Goal: Transaction & Acquisition: Purchase product/service

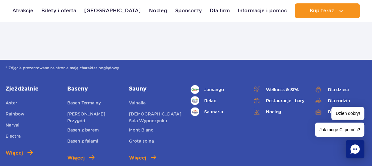
scroll to position [765, 0]
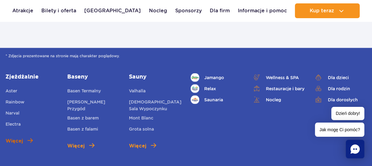
click at [9, 139] on span "Więcej" at bounding box center [14, 140] width 17 height 7
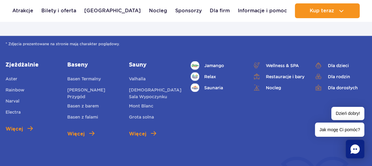
scroll to position [789, 0]
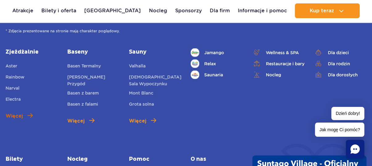
click at [20, 115] on span "Więcej" at bounding box center [14, 116] width 17 height 7
click at [8, 114] on span "Więcej" at bounding box center [14, 116] width 17 height 7
click at [14, 116] on span "Więcej" at bounding box center [14, 116] width 17 height 7
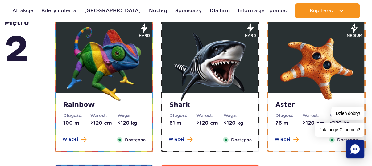
scroll to position [1110, 0]
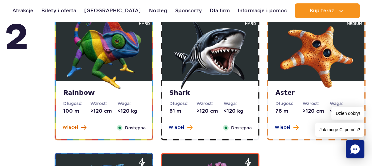
click at [72, 127] on span "Więcej" at bounding box center [70, 128] width 16 height 6
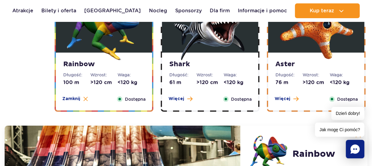
scroll to position [1104, 0]
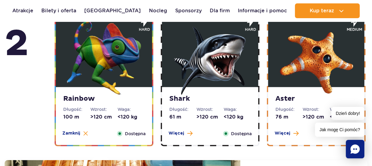
click at [183, 98] on strong "Shark" at bounding box center [209, 99] width 81 height 9
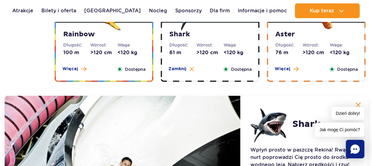
scroll to position [1129, 0]
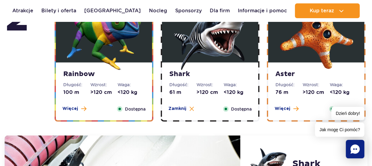
click at [281, 74] on strong "Aster" at bounding box center [315, 74] width 81 height 9
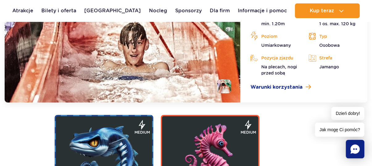
scroll to position [1277, 0]
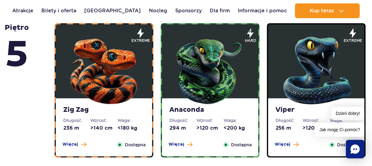
scroll to position [444, 0]
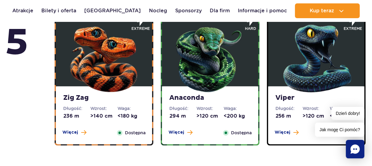
click at [105, 88] on img at bounding box center [104, 57] width 74 height 74
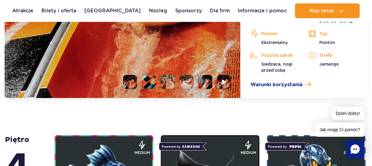
scroll to position [714, 0]
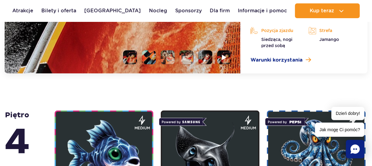
click at [132, 56] on li at bounding box center [130, 57] width 14 height 14
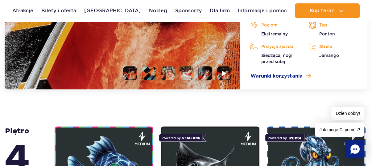
scroll to position [690, 0]
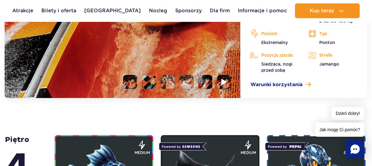
click at [224, 83] on img at bounding box center [224, 81] width 6 height 7
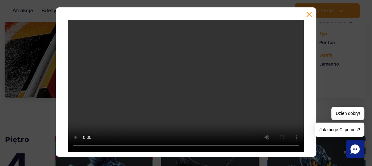
click at [310, 15] on button "button" at bounding box center [309, 14] width 6 height 6
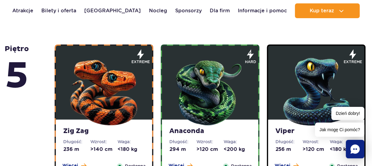
scroll to position [419, 0]
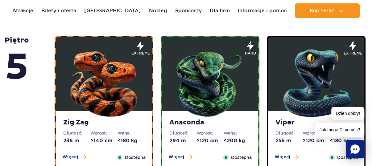
click at [194, 122] on strong "Anaconda" at bounding box center [209, 122] width 81 height 9
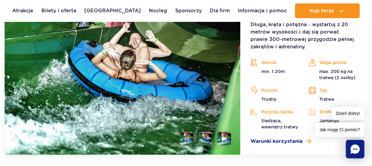
scroll to position [665, 0]
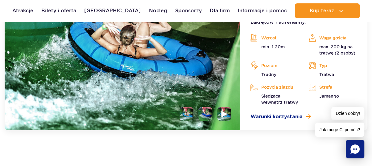
click at [228, 113] on li at bounding box center [224, 114] width 14 height 14
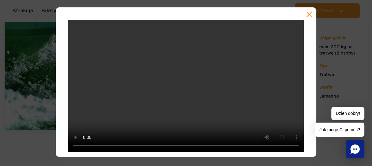
click at [308, 14] on button "button" at bounding box center [309, 14] width 6 height 6
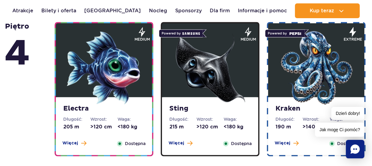
scroll to position [617, 0]
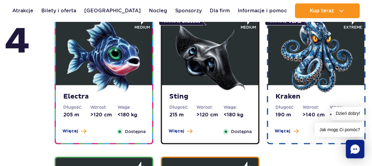
click at [69, 94] on strong "Electra" at bounding box center [103, 96] width 81 height 9
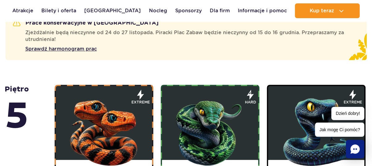
scroll to position [367, 0]
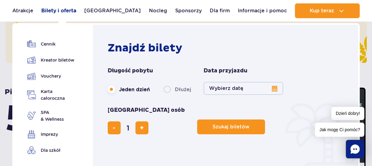
click at [72, 10] on link "Bilety i oferta" at bounding box center [58, 10] width 35 height 15
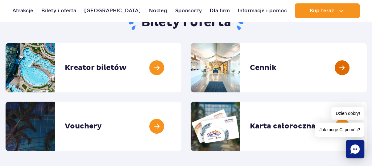
click at [367, 70] on link at bounding box center [367, 67] width 0 height 49
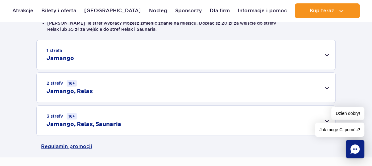
scroll to position [197, 0]
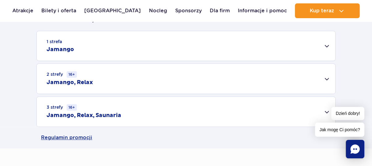
click at [326, 44] on div "1 strefa Jamango" at bounding box center [186, 46] width 298 height 30
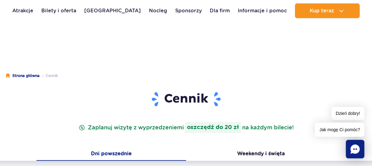
scroll to position [0, 0]
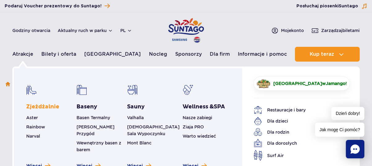
click at [50, 105] on link "Zjeżdżalnie" at bounding box center [42, 106] width 33 height 7
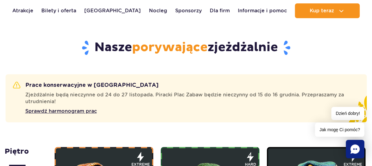
scroll to position [345, 0]
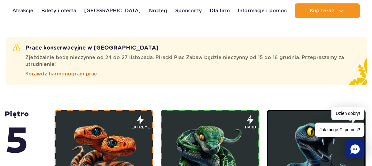
click at [73, 75] on span "Sprawdź harmonogram prac" at bounding box center [61, 73] width 72 height 7
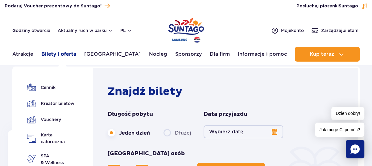
click at [59, 51] on link "Bilety i oferta" at bounding box center [58, 54] width 35 height 15
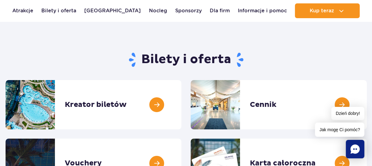
scroll to position [74, 0]
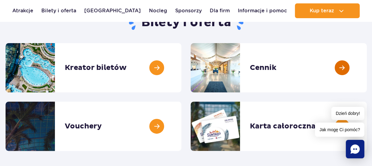
click at [367, 70] on link at bounding box center [367, 67] width 0 height 49
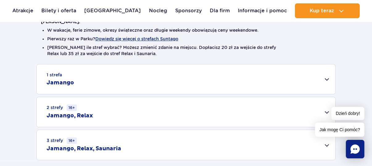
scroll to position [123, 0]
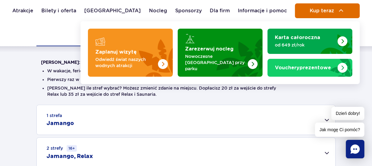
click at [333, 14] on button "Kup teraz" at bounding box center [327, 10] width 65 height 15
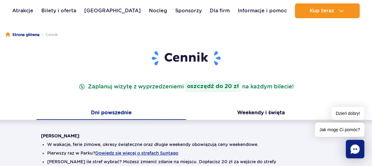
scroll to position [49, 0]
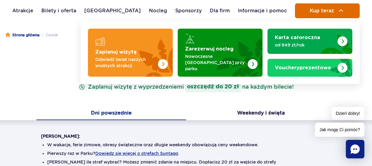
click at [307, 6] on button "Kup teraz" at bounding box center [327, 10] width 65 height 15
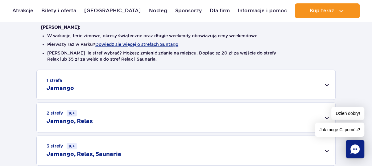
scroll to position [173, 0]
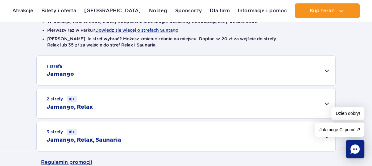
click at [327, 70] on div "1 strefa Jamango" at bounding box center [186, 71] width 298 height 30
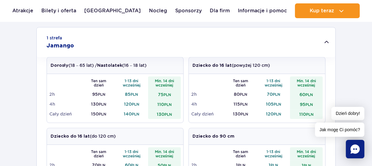
scroll to position [197, 0]
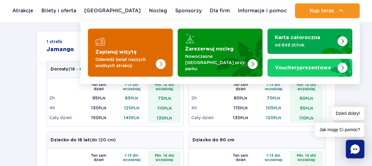
click at [111, 50] on strong "Zaplanuj wizytę" at bounding box center [115, 52] width 41 height 5
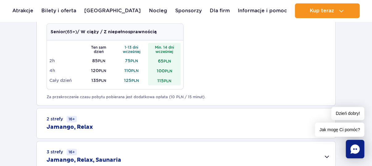
scroll to position [395, 0]
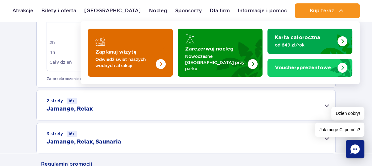
click at [114, 50] on strong "Zaplanuj wizytę" at bounding box center [115, 52] width 41 height 5
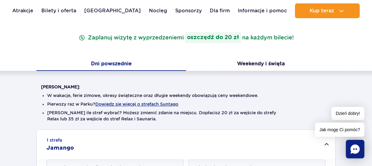
scroll to position [99, 0]
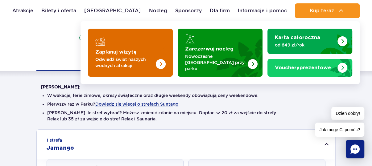
click at [121, 42] on div "Zaplanuj wizytę" at bounding box center [130, 42] width 70 height 10
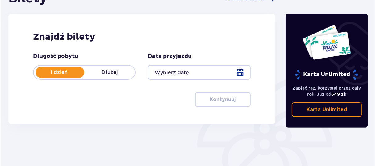
scroll to position [74, 0]
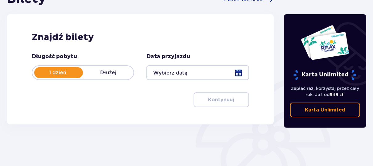
click at [241, 74] on div at bounding box center [197, 72] width 102 height 15
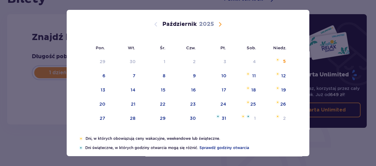
scroll to position [24, 0]
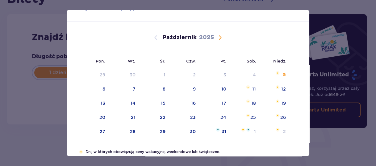
click at [218, 36] on span "Następny miesiąc" at bounding box center [219, 37] width 7 height 7
click at [219, 37] on span "Następny miesiąc" at bounding box center [219, 37] width 7 height 7
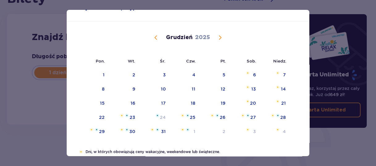
click at [219, 37] on span "Następny miesiąc" at bounding box center [219, 37] width 7 height 7
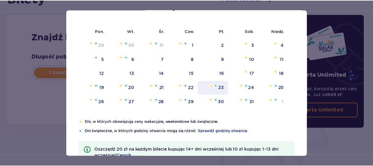
scroll to position [48, 0]
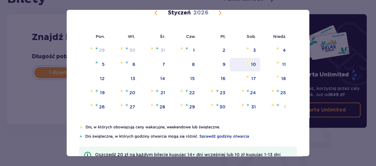
click at [251, 64] on div "10" at bounding box center [253, 64] width 5 height 6
type input "[DATE]"
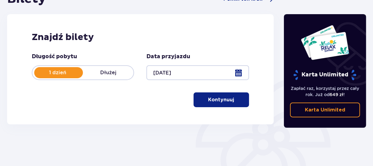
click at [219, 102] on p "Kontynuuj" at bounding box center [221, 99] width 26 height 7
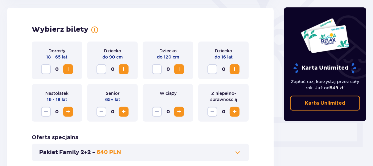
scroll to position [171, 0]
click at [72, 68] on span "Zwiększ" at bounding box center [67, 68] width 7 height 7
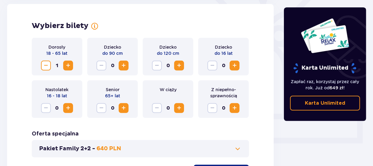
scroll to position [193, 0]
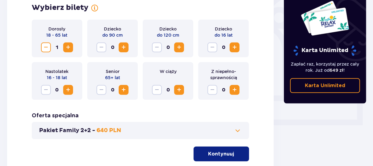
click at [198, 152] on button "Kontynuuj" at bounding box center [221, 154] width 55 height 15
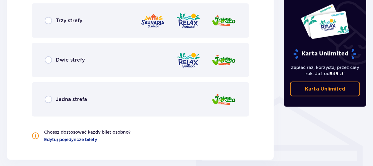
scroll to position [416, 0]
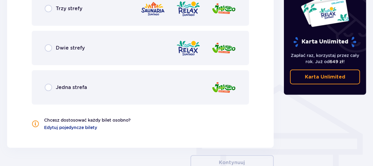
click at [50, 88] on input "radio" at bounding box center [48, 87] width 7 height 7
radio input "true"
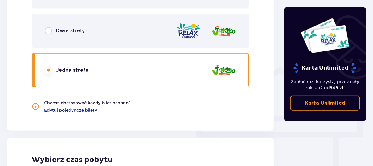
scroll to position [426, 0]
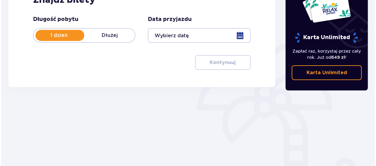
scroll to position [123, 0]
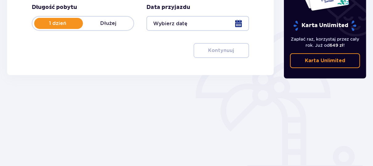
click at [238, 25] on div at bounding box center [197, 23] width 102 height 15
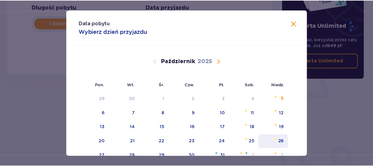
scroll to position [25, 0]
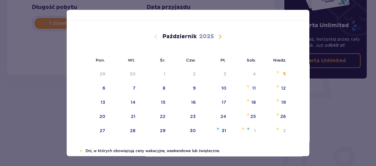
click at [220, 35] on span "Następny miesiąc" at bounding box center [219, 36] width 7 height 7
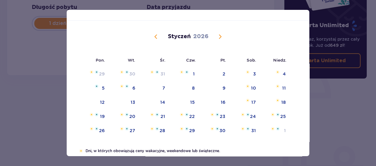
click at [219, 38] on span "Następny miesiąc" at bounding box center [219, 36] width 7 height 7
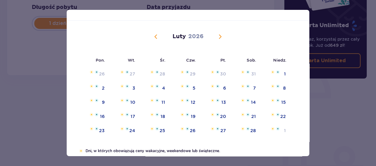
click at [153, 36] on span "Poprzedni miesiąc" at bounding box center [155, 36] width 7 height 7
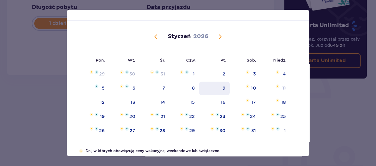
click at [223, 88] on div "9" at bounding box center [223, 88] width 3 height 6
type input "09.01.26"
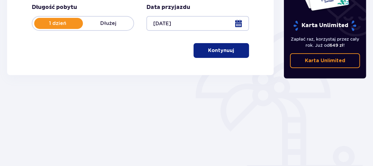
click at [219, 50] on p "Kontynuuj" at bounding box center [221, 50] width 26 height 7
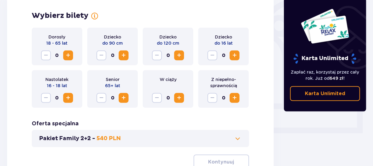
scroll to position [196, 0]
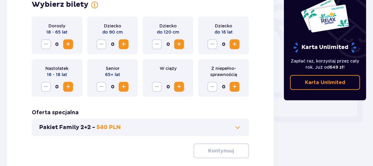
click at [68, 42] on span "Zwiększ" at bounding box center [67, 44] width 7 height 7
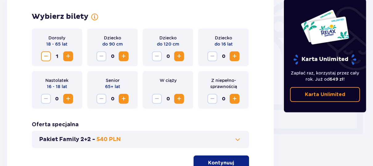
scroll to position [193, 0]
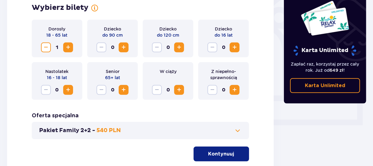
click at [225, 158] on button "Kontynuuj" at bounding box center [221, 154] width 55 height 15
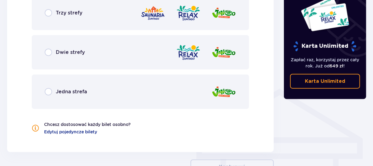
scroll to position [416, 0]
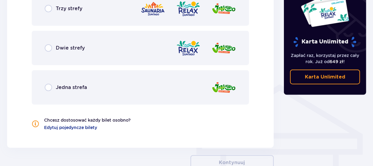
click at [47, 88] on input "radio" at bounding box center [48, 87] width 7 height 7
radio input "true"
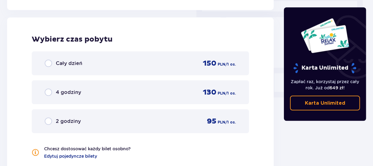
scroll to position [557, 0]
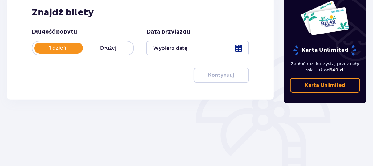
click at [235, 49] on div at bounding box center [197, 48] width 102 height 15
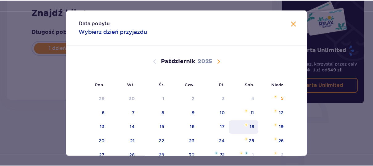
scroll to position [25, 0]
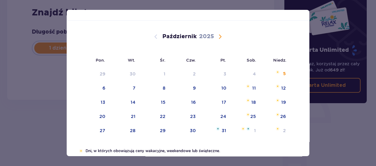
click at [219, 38] on span "Następny miesiąc" at bounding box center [219, 36] width 7 height 7
click at [218, 35] on span "Następny miesiąc" at bounding box center [219, 36] width 7 height 7
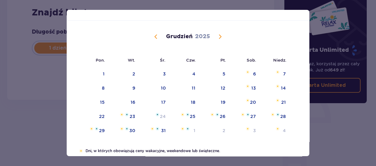
click at [218, 36] on span "Następny miesiąc" at bounding box center [219, 36] width 7 height 7
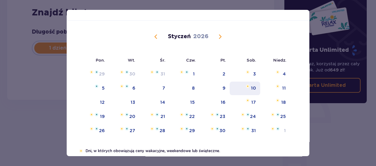
click at [251, 87] on div "10" at bounding box center [253, 88] width 5 height 6
type input "[DATE]"
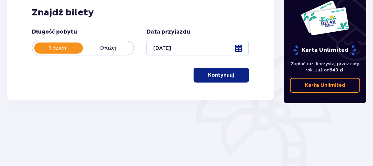
click at [210, 73] on p "Kontynuuj" at bounding box center [221, 75] width 26 height 7
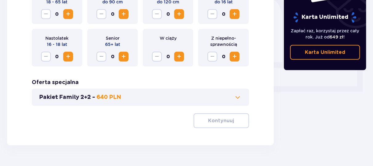
scroll to position [218, 0]
